Goal: Navigation & Orientation: Find specific page/section

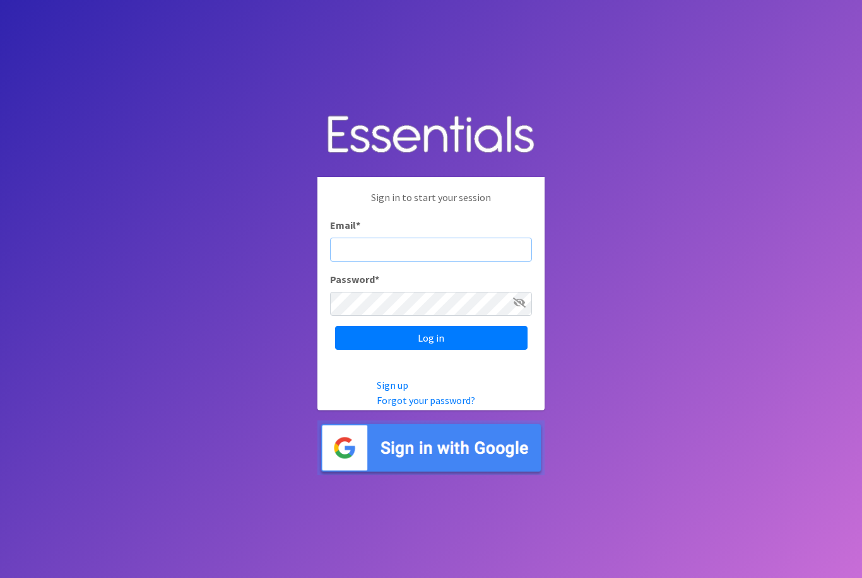
type input "[EMAIL_ADDRESS][DOMAIN_NAME]"
click at [431, 350] on input "Log in" at bounding box center [431, 338] width 192 height 24
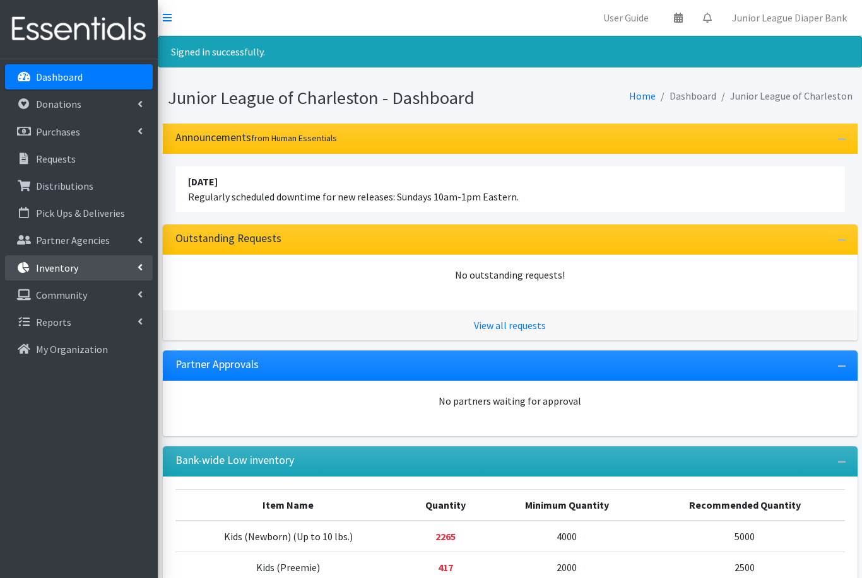
click at [64, 274] on p "Inventory" at bounding box center [57, 268] width 42 height 13
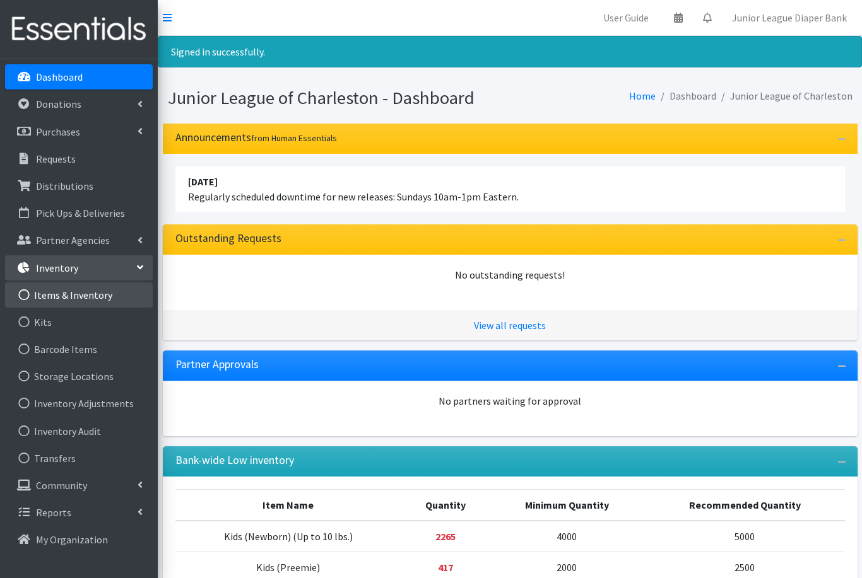
click at [60, 298] on link "Items & Inventory" at bounding box center [79, 295] width 148 height 25
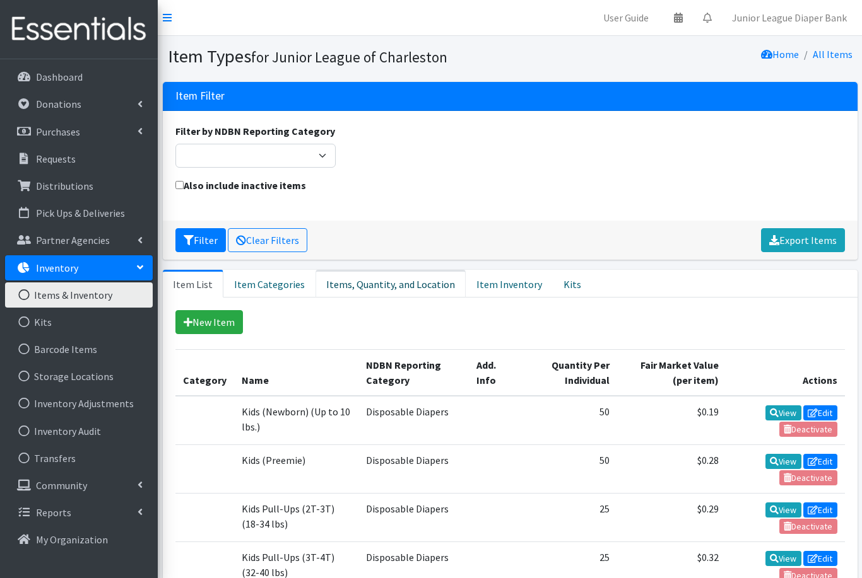
click at [411, 284] on link "Items, Quantity, and Location" at bounding box center [390, 284] width 150 height 28
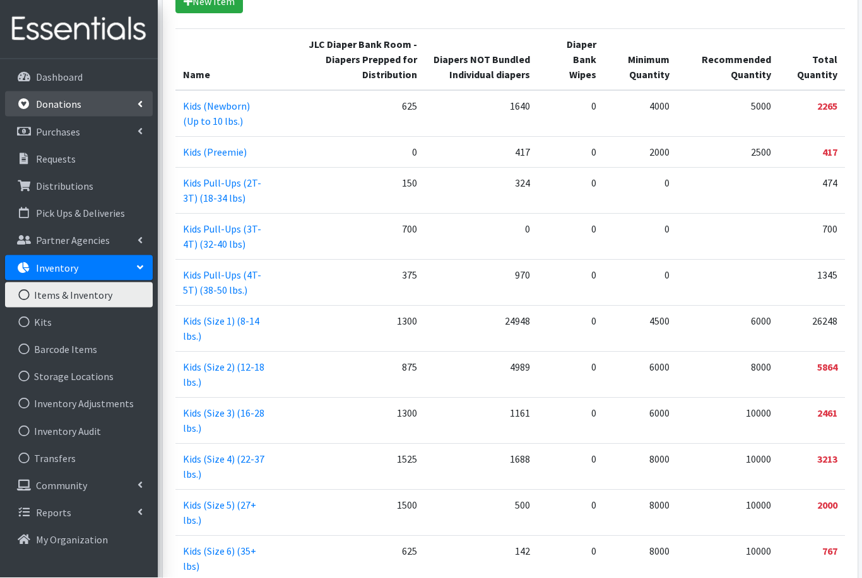
scroll to position [321, 0]
click at [50, 109] on p "Donations" at bounding box center [58, 104] width 45 height 13
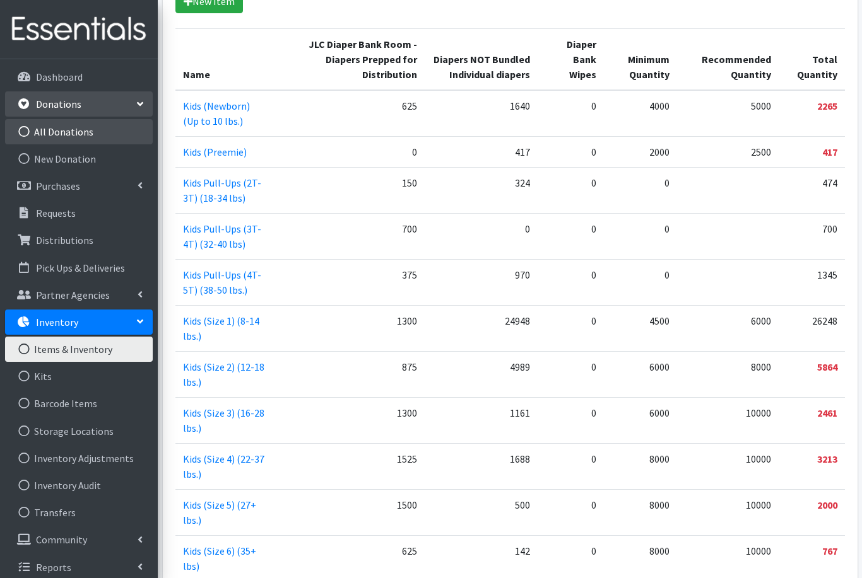
click at [47, 135] on link "All Donations" at bounding box center [79, 131] width 148 height 25
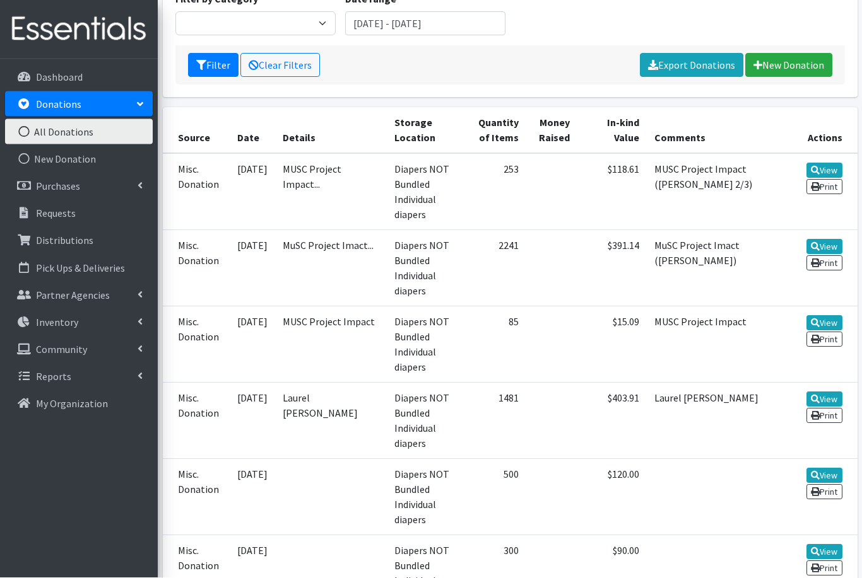
scroll to position [187, 0]
